Goal: Task Accomplishment & Management: Use online tool/utility

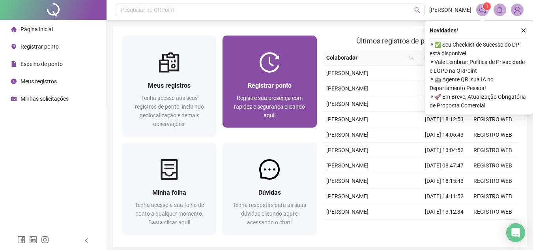
click at [293, 95] on span "Registre sua presença com rapidez e segurança clicando aqui!" at bounding box center [269, 107] width 71 height 24
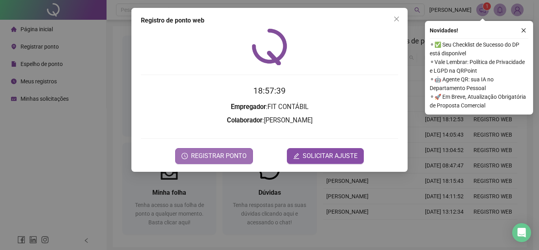
click at [237, 152] on span "REGISTRAR PONTO" at bounding box center [219, 155] width 56 height 9
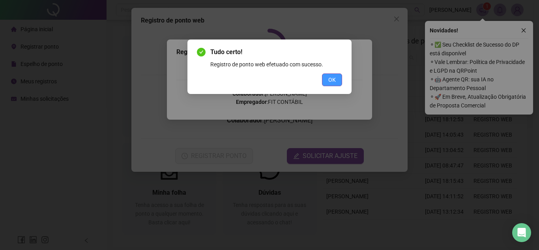
click at [330, 79] on span "OK" at bounding box center [332, 79] width 8 height 9
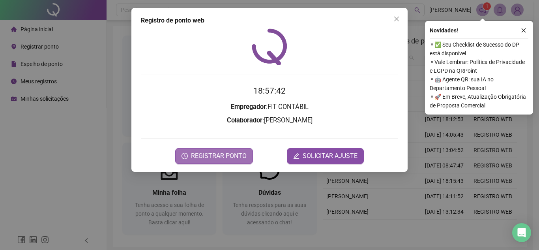
click at [228, 150] on button "REGISTRAR PONTO" at bounding box center [214, 156] width 78 height 16
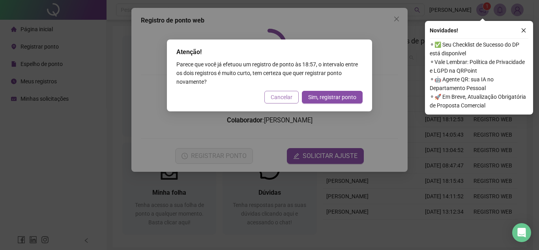
click at [282, 101] on span "Cancelar" at bounding box center [282, 97] width 22 height 9
